Goal: Information Seeking & Learning: Find contact information

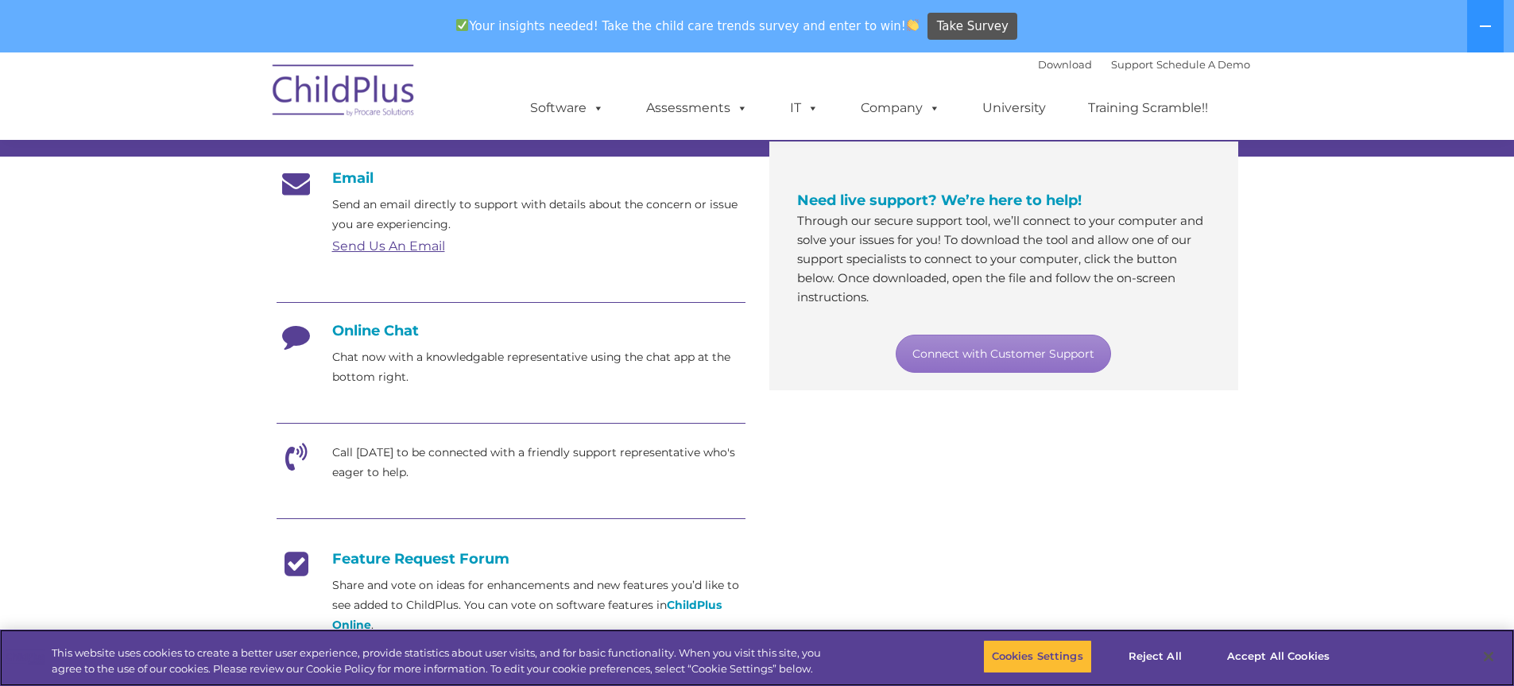
scroll to position [295, 0]
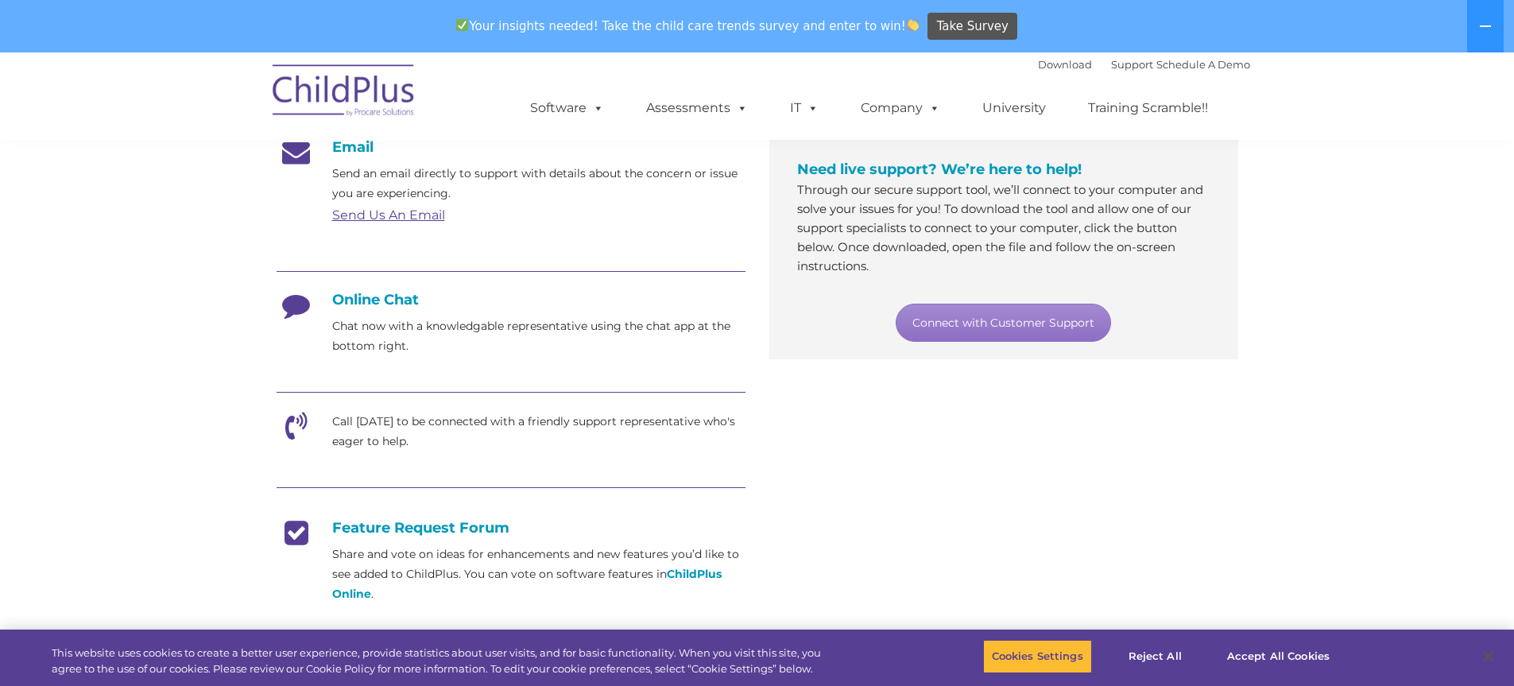
click at [352, 298] on h4 "Online Chat" at bounding box center [511, 299] width 469 height 17
click at [362, 295] on h4 "Online Chat" at bounding box center [511, 299] width 469 height 17
click at [364, 288] on div at bounding box center [511, 273] width 469 height 36
click at [362, 286] on div at bounding box center [511, 273] width 469 height 36
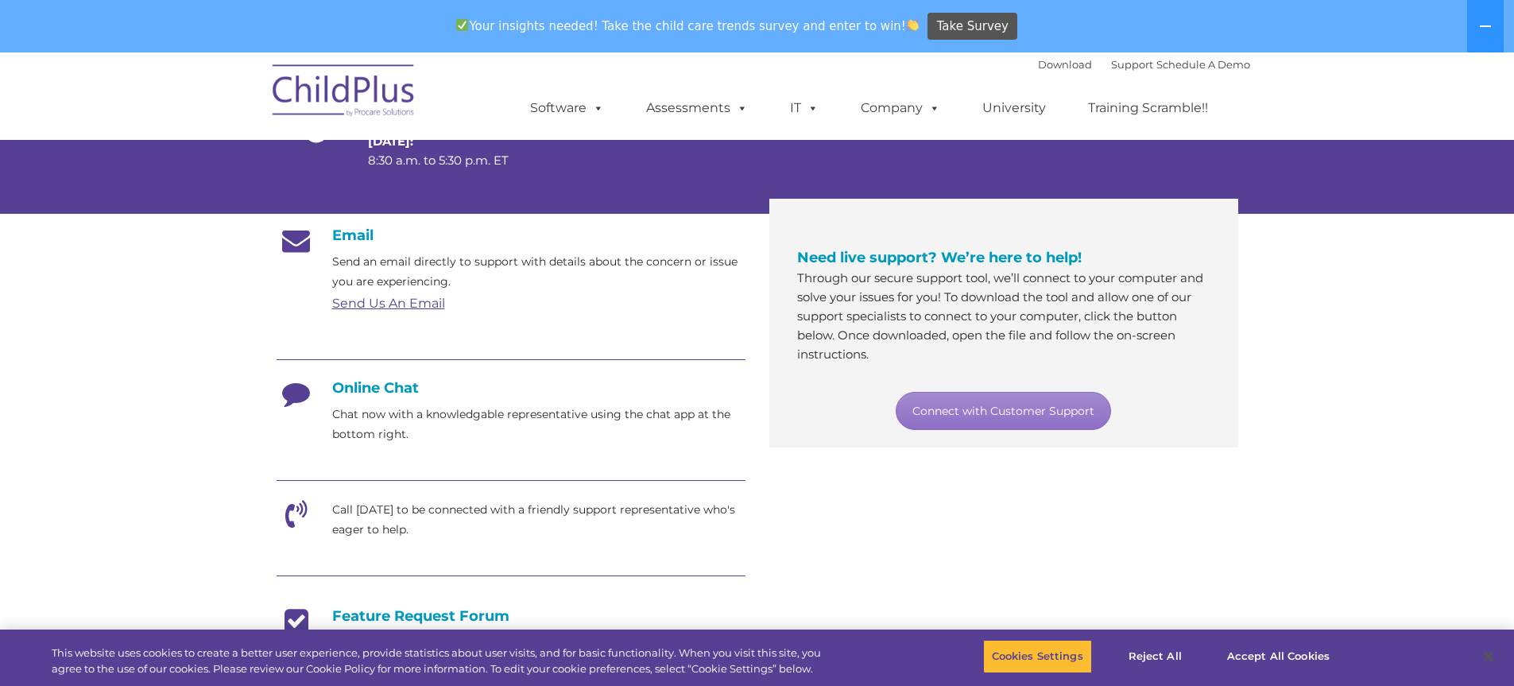
scroll to position [210, 0]
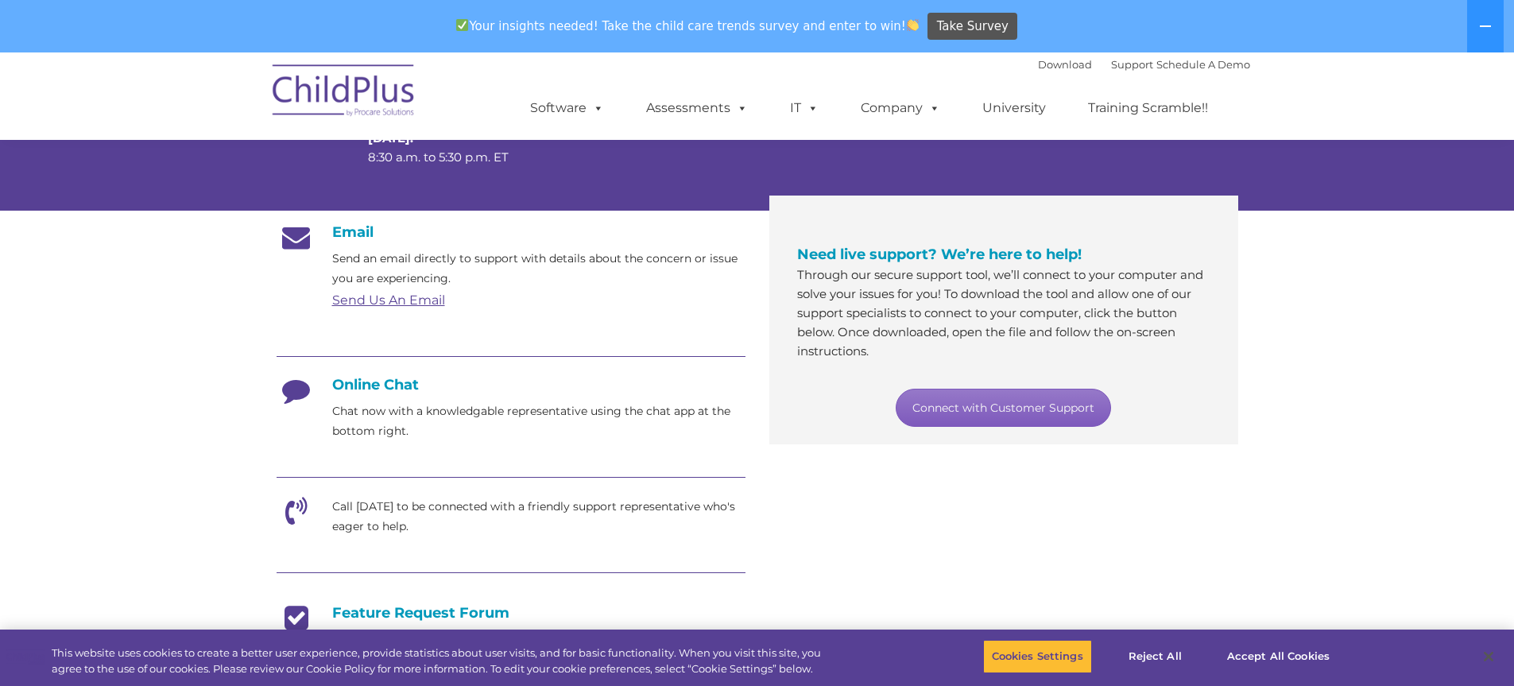
click at [954, 389] on link "Connect with Customer Support" at bounding box center [1003, 408] width 215 height 38
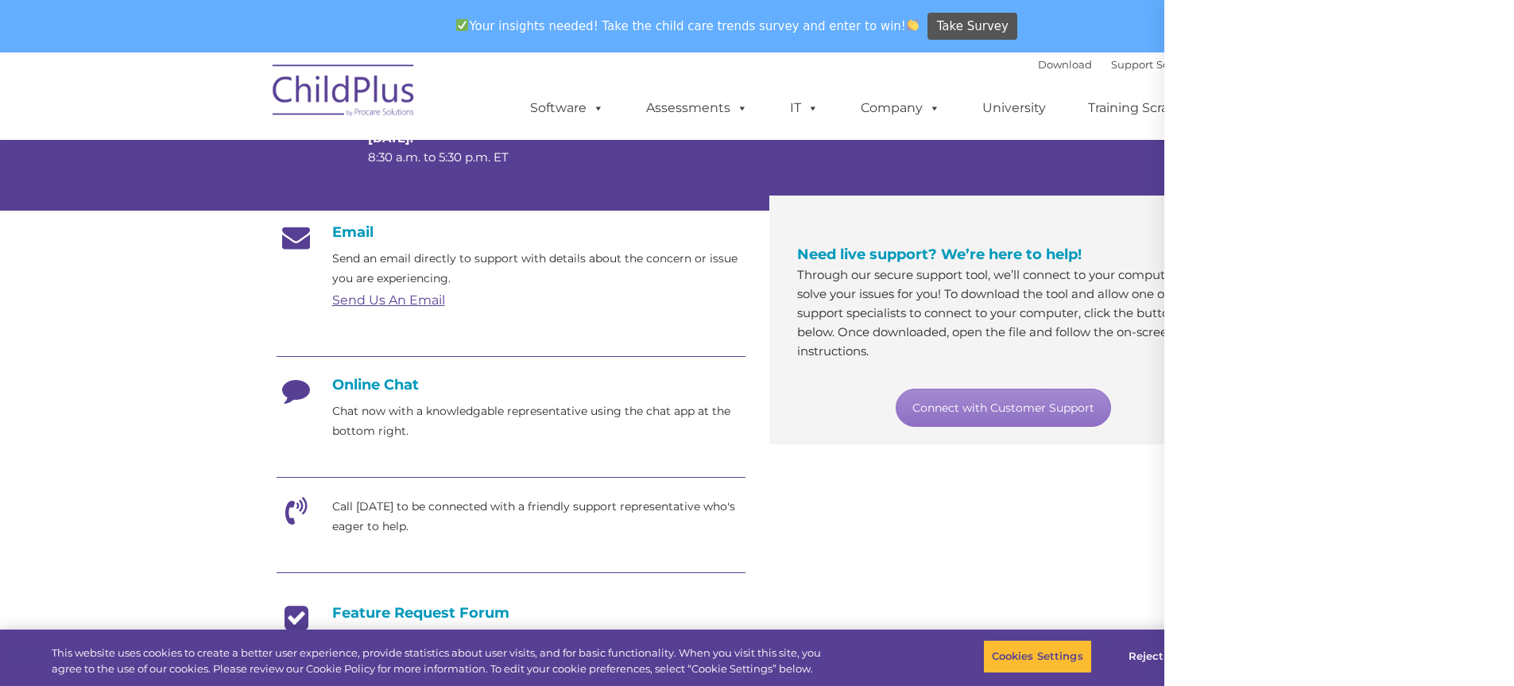
click at [1211, 593] on div at bounding box center [1340, 343] width 350 height 686
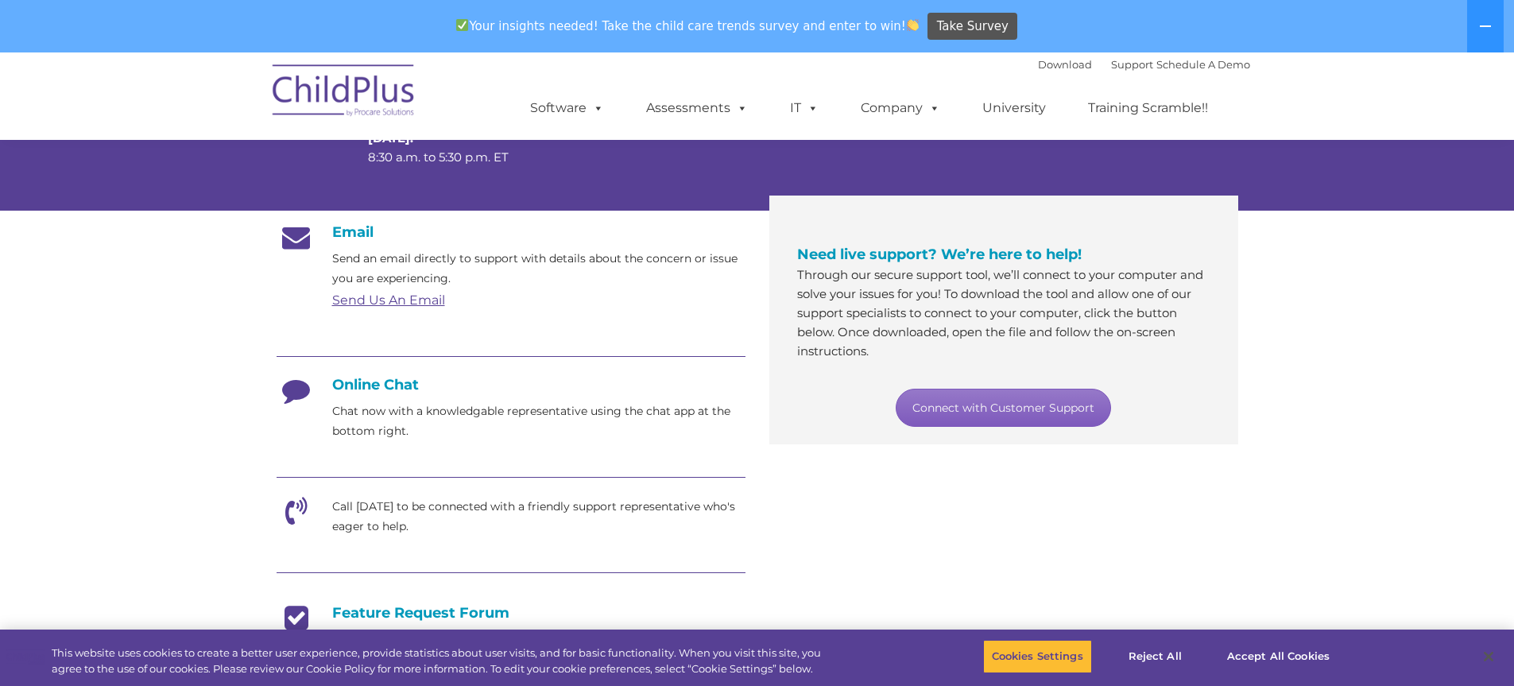
click at [1010, 409] on link "Connect with Customer Support" at bounding box center [1003, 408] width 215 height 38
click at [346, 393] on div "Online Chat Chat now with a knowledgable representative using the chat app at t…" at bounding box center [511, 408] width 469 height 65
click at [382, 390] on h4 "Online Chat" at bounding box center [511, 384] width 469 height 17
click at [386, 380] on h4 "Online Chat" at bounding box center [511, 384] width 469 height 17
click at [304, 397] on icon at bounding box center [297, 396] width 40 height 40
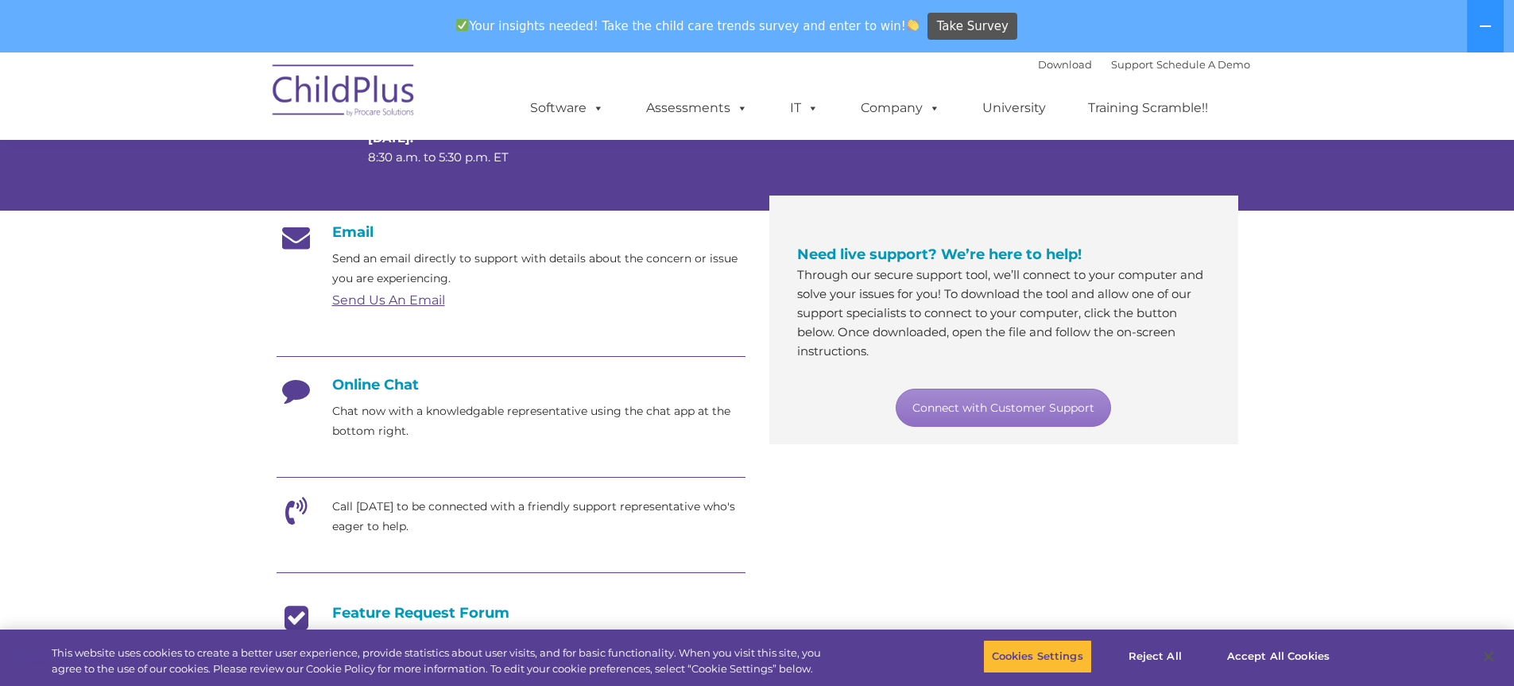
click at [663, 609] on h4 "Feature Request Forum" at bounding box center [511, 612] width 469 height 17
click at [1233, 642] on button "Accept All Cookies" at bounding box center [1279, 656] width 120 height 33
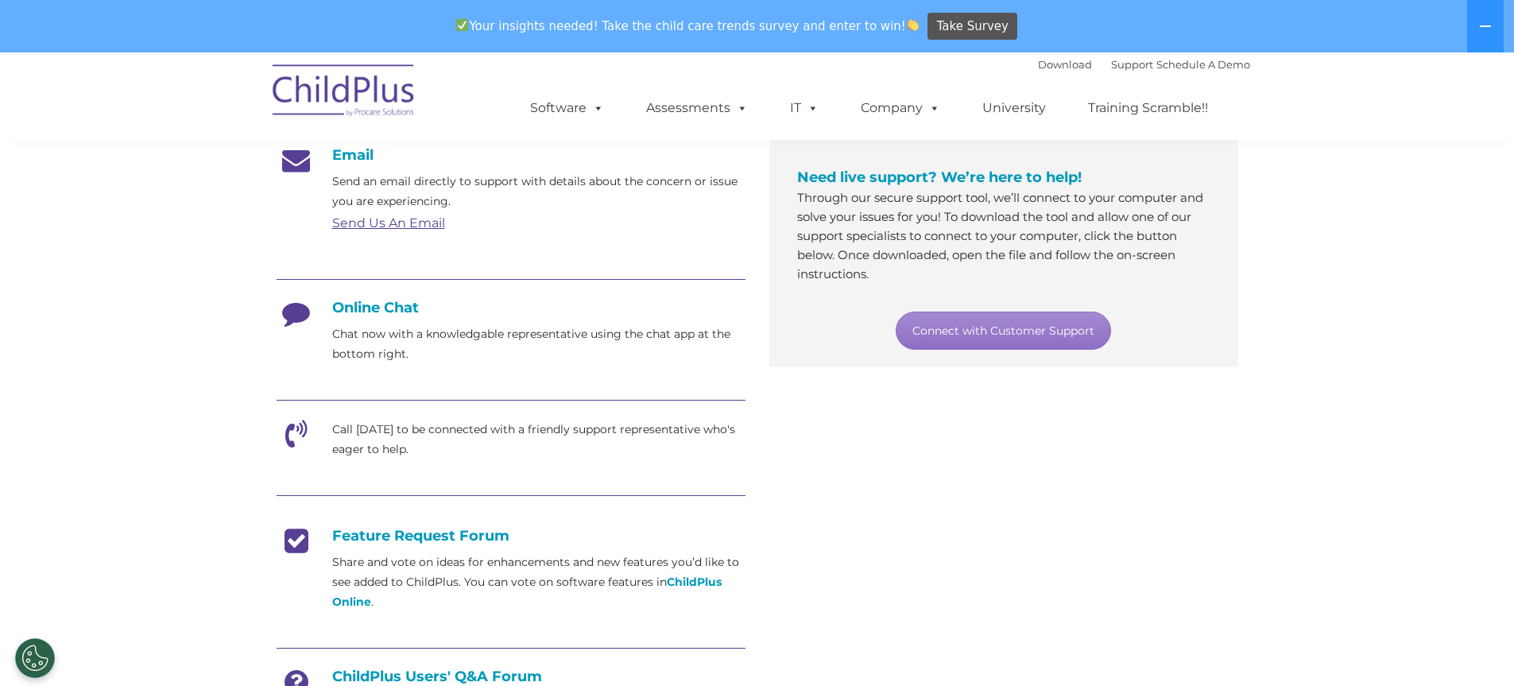
scroll to position [293, 0]
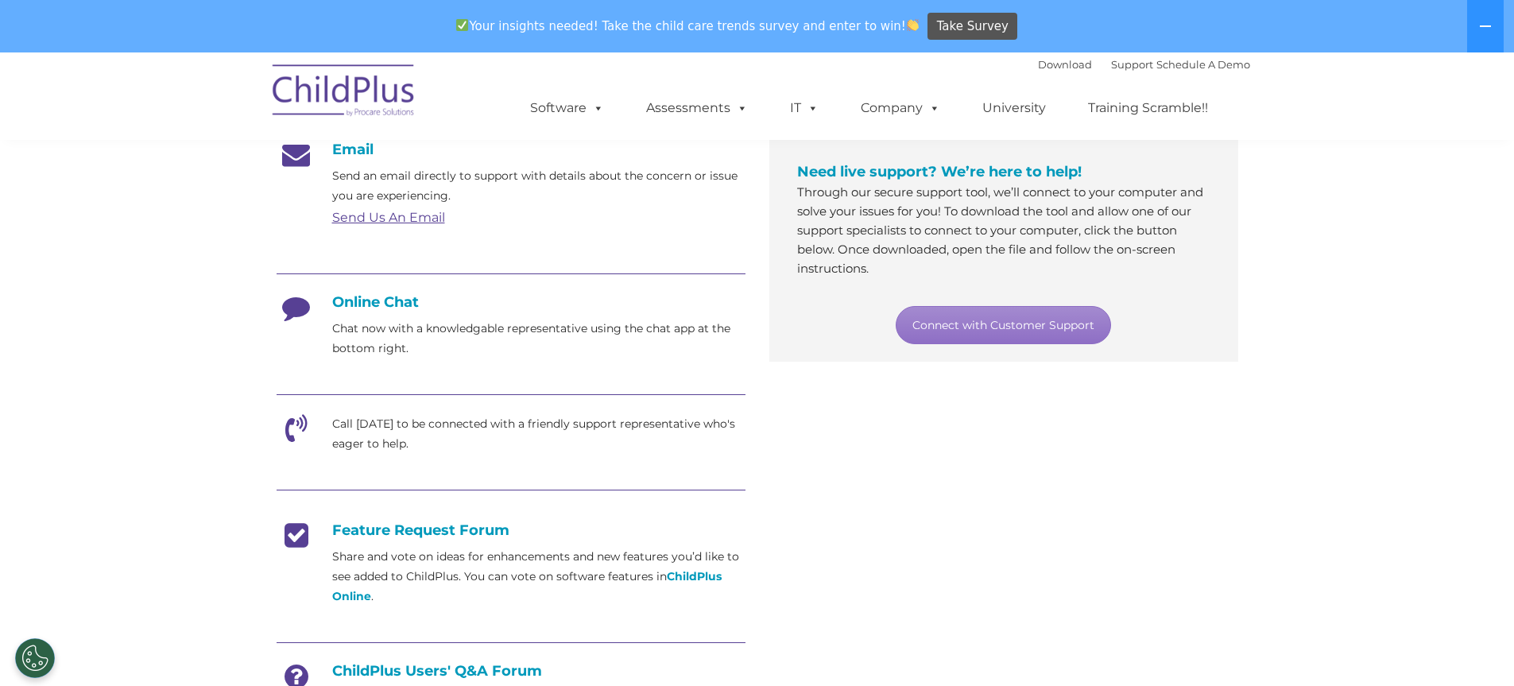
click at [399, 444] on p "Call [DATE] to be connected with a friendly support representative who's eager …" at bounding box center [538, 434] width 413 height 40
click at [380, 411] on div at bounding box center [511, 396] width 469 height 36
click at [366, 432] on p "Call [DATE] to be connected with a friendly support representative who's eager …" at bounding box center [538, 434] width 413 height 40
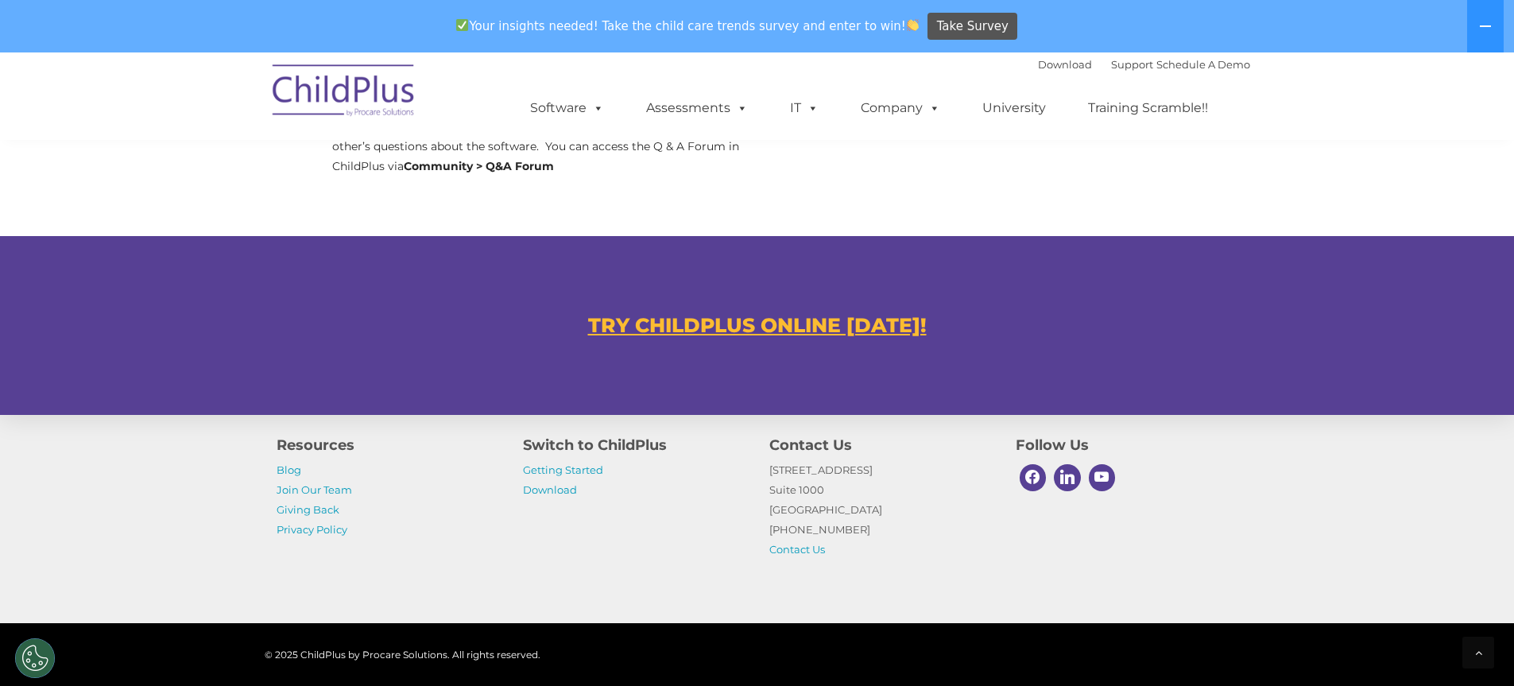
scroll to position [932, 0]
